Goal: Task Accomplishment & Management: Manage account settings

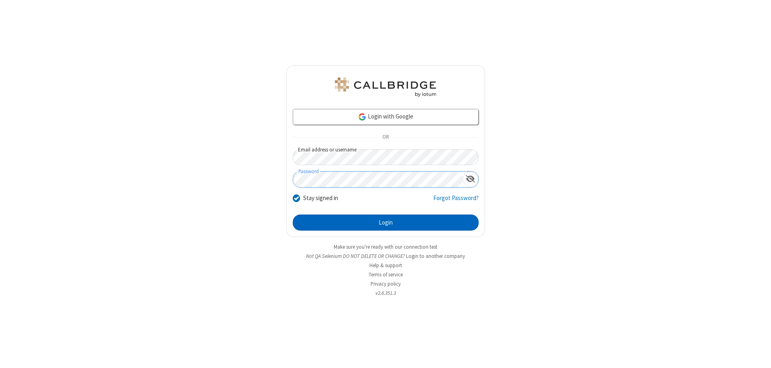
click at [385, 222] on button "Login" at bounding box center [386, 222] width 186 height 16
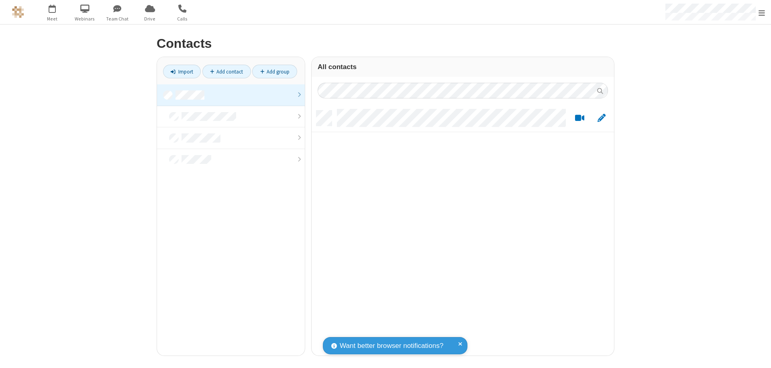
scroll to position [245, 296]
click at [226, 71] on link "Add contact" at bounding box center [226, 72] width 49 height 14
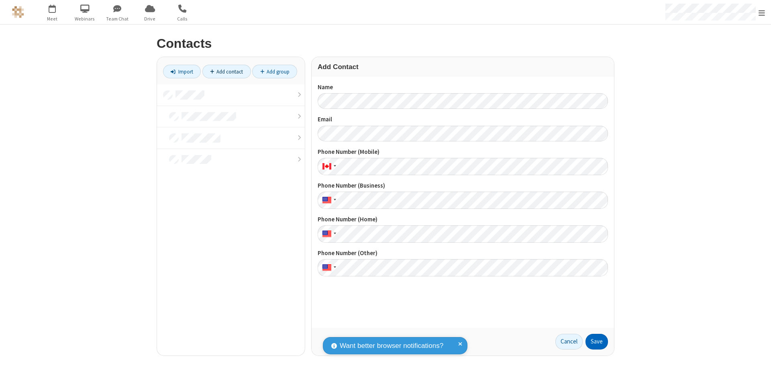
click at [597, 341] on button "Save" at bounding box center [596, 342] width 22 height 16
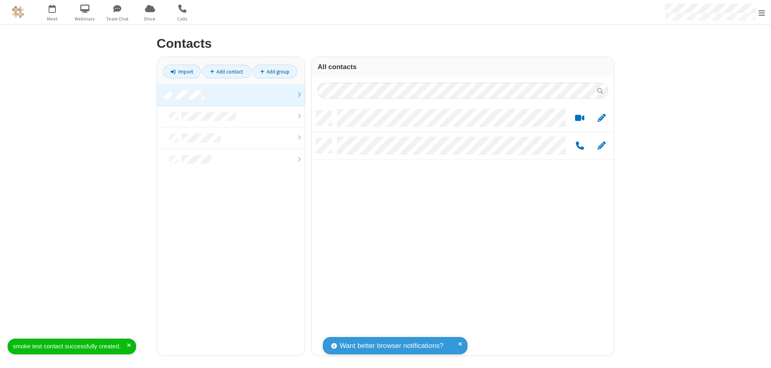
scroll to position [245, 296]
